Goal: Task Accomplishment & Management: Use online tool/utility

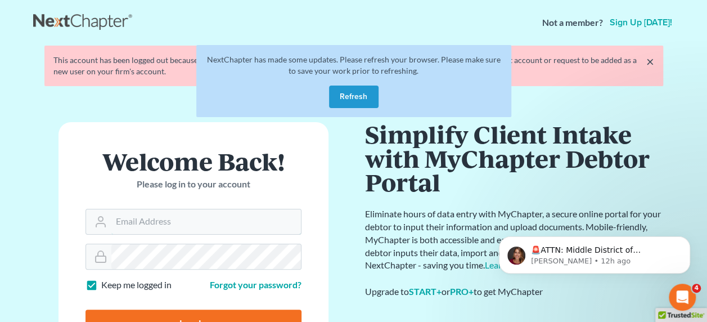
type input "[EMAIL_ADDRESS][DOMAIN_NAME]"
click at [185, 314] on input "Log In" at bounding box center [194, 323] width 216 height 28
type input "Thinking..."
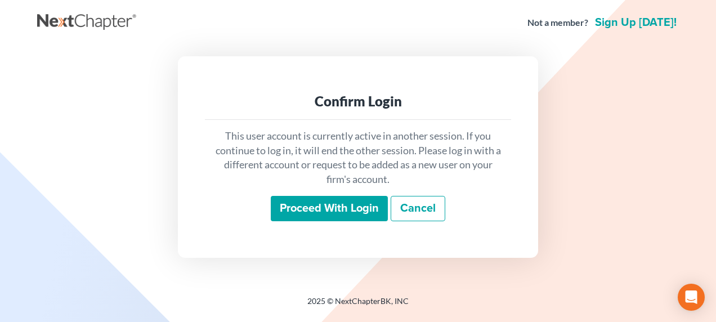
click at [311, 212] on input "Proceed with login" at bounding box center [329, 209] width 117 height 26
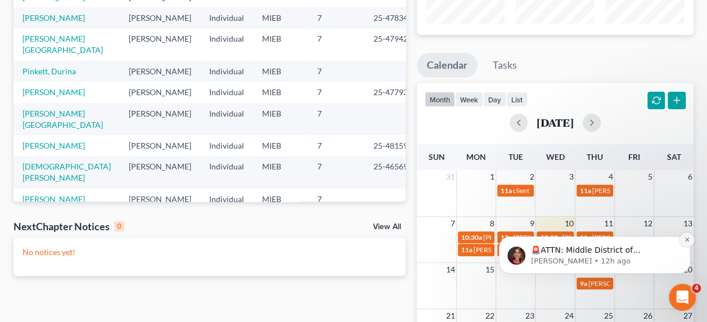
click at [685, 242] on icon "Dismiss notification" at bounding box center [687, 239] width 6 height 6
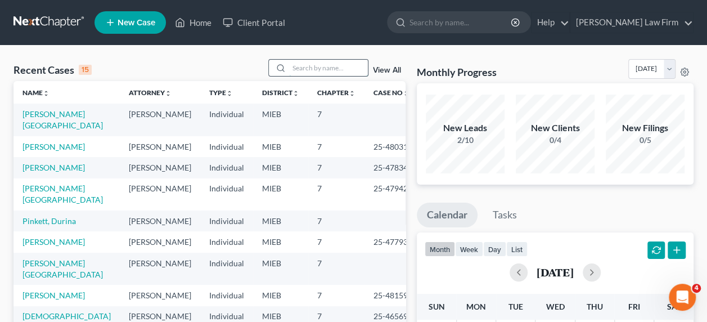
click at [308, 72] on input "search" at bounding box center [328, 68] width 79 height 16
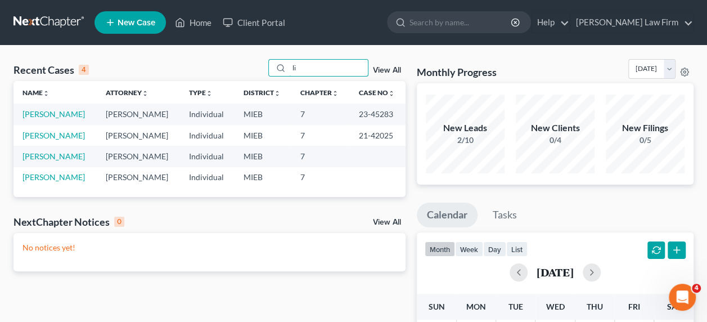
type input "l"
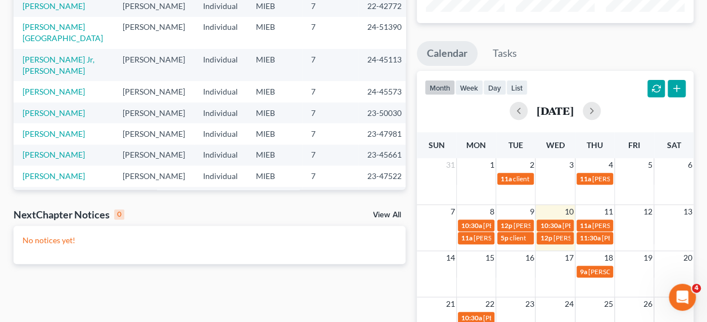
scroll to position [162, 0]
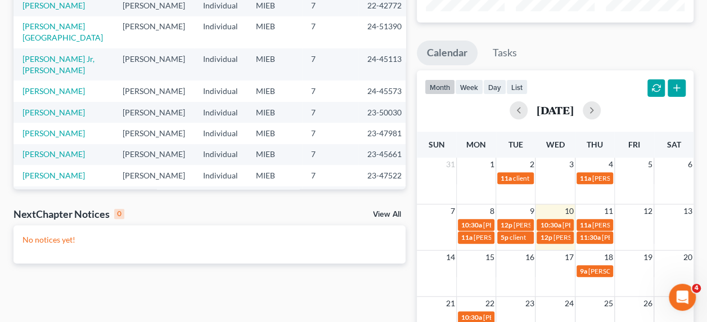
click at [622, 227] on td at bounding box center [633, 231] width 39 height 26
type input "mi"
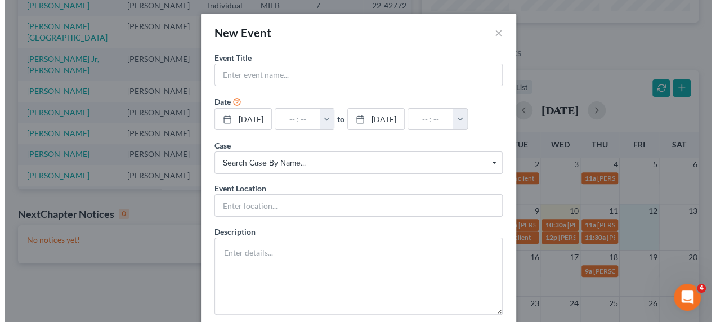
scroll to position [151, 0]
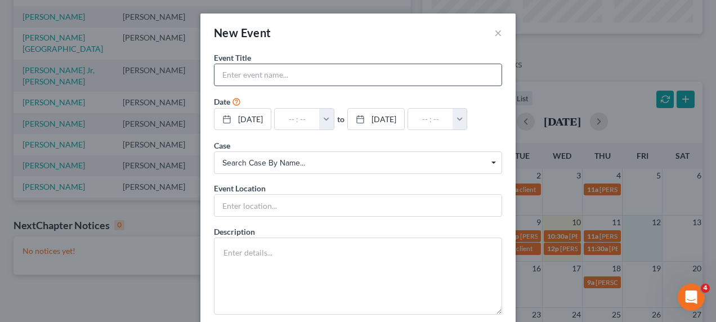
click at [436, 75] on input "text" at bounding box center [357, 74] width 287 height 21
type input "lisa mickens - signing"
click at [334, 119] on button "button" at bounding box center [326, 119] width 15 height 21
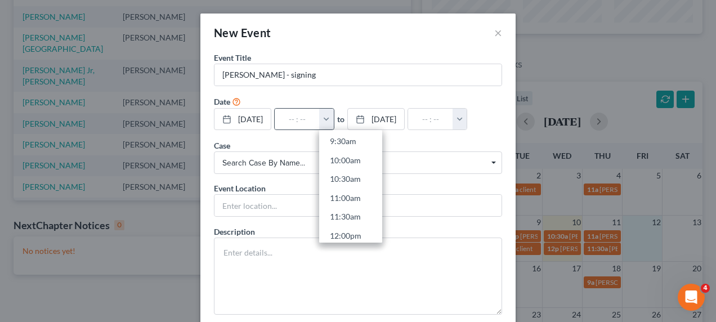
scroll to position [366, 0]
click at [351, 210] on link "11:30am" at bounding box center [350, 212] width 63 height 19
type input "11:30am"
type input "12:30pm"
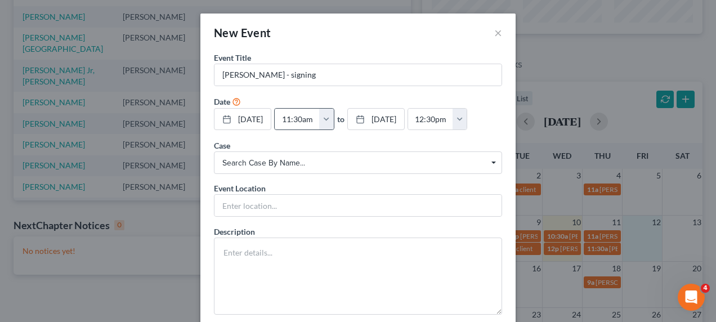
scroll to position [62, 0]
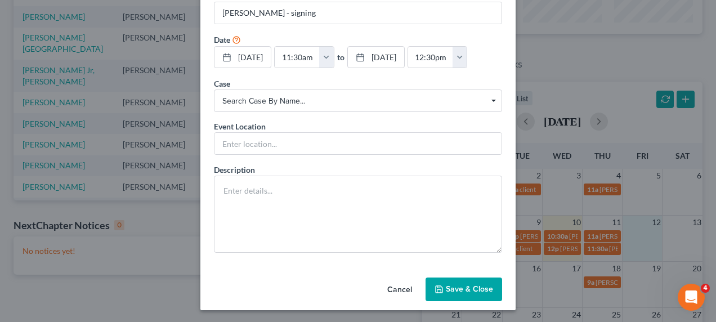
click at [459, 285] on button "Save & Close" at bounding box center [463, 289] width 77 height 24
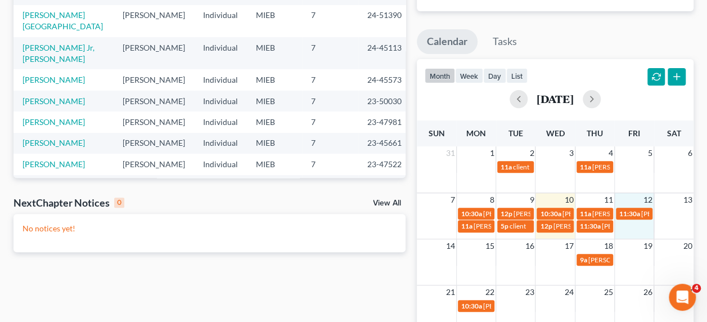
scroll to position [0, 0]
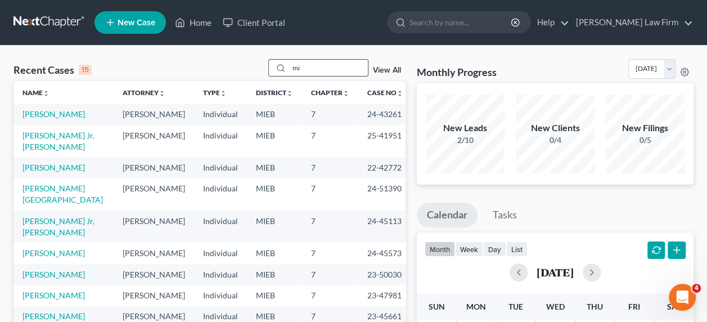
click at [313, 69] on input "mi" at bounding box center [328, 68] width 79 height 16
type input "m"
